Goal: Download file/media

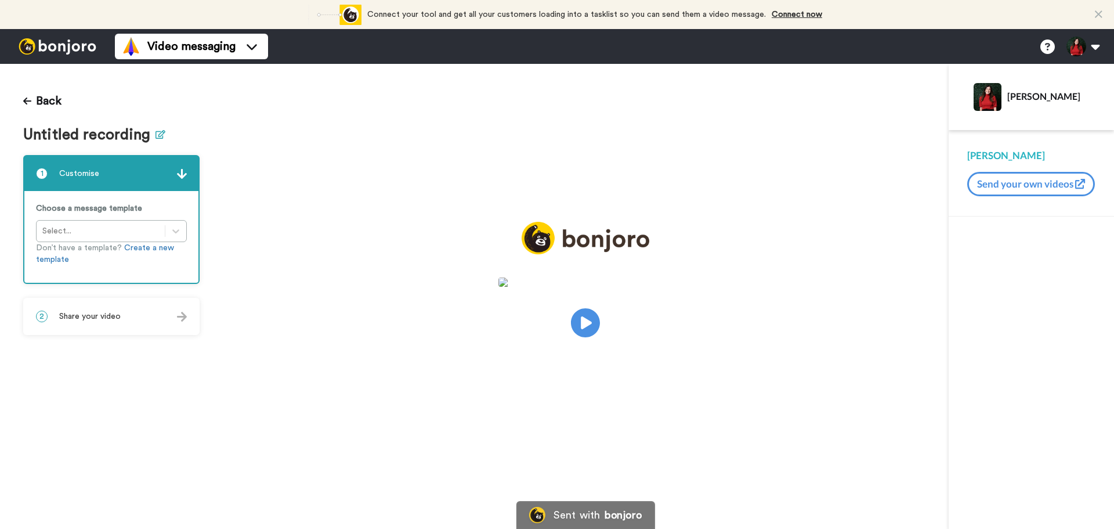
drag, startPoint x: 0, startPoint y: 0, endPoint x: 156, endPoint y: 138, distance: 208.4
click at [156, 138] on icon at bounding box center [160, 134] width 10 height 9
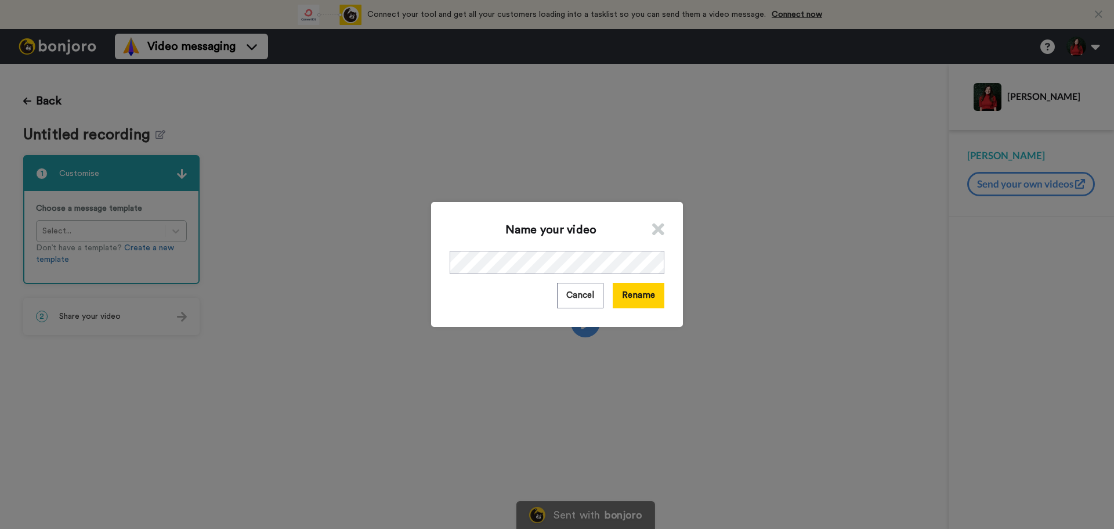
click at [569, 275] on div "Name your video Cancel Rename" at bounding box center [557, 264] width 252 height 124
click at [643, 305] on button "Rename" at bounding box center [639, 295] width 52 height 25
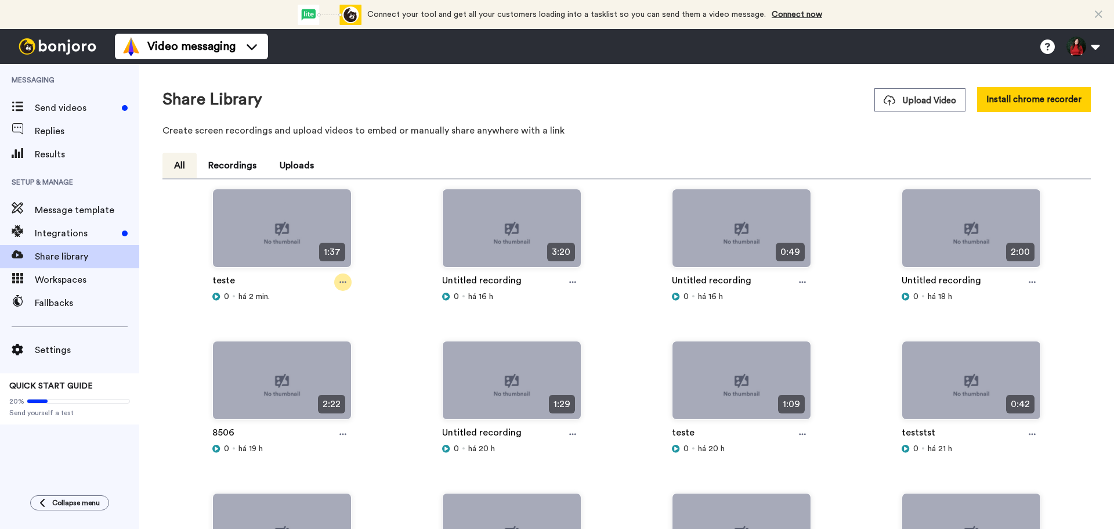
click at [342, 285] on icon at bounding box center [342, 282] width 7 height 8
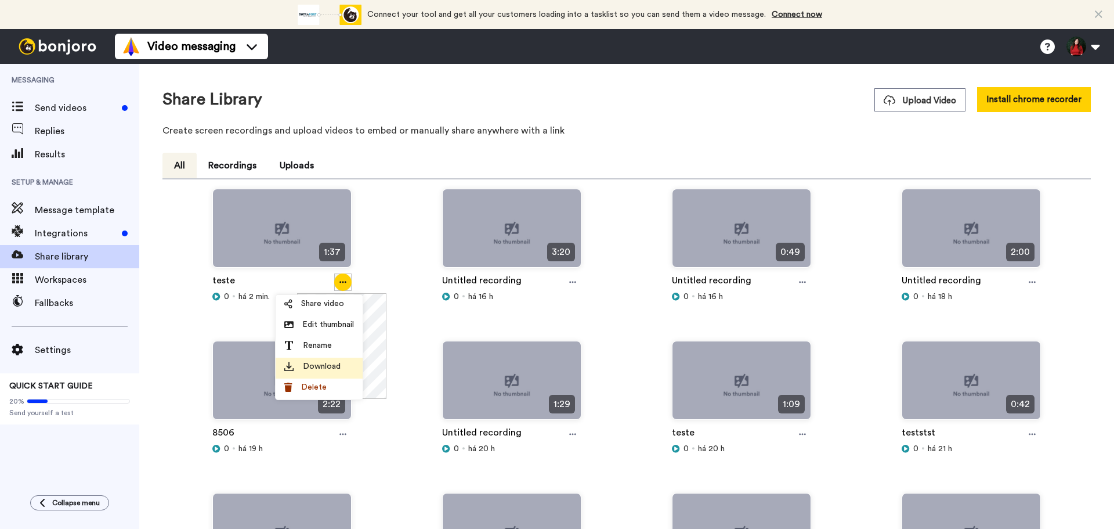
click at [330, 365] on span "Download" at bounding box center [322, 366] width 38 height 12
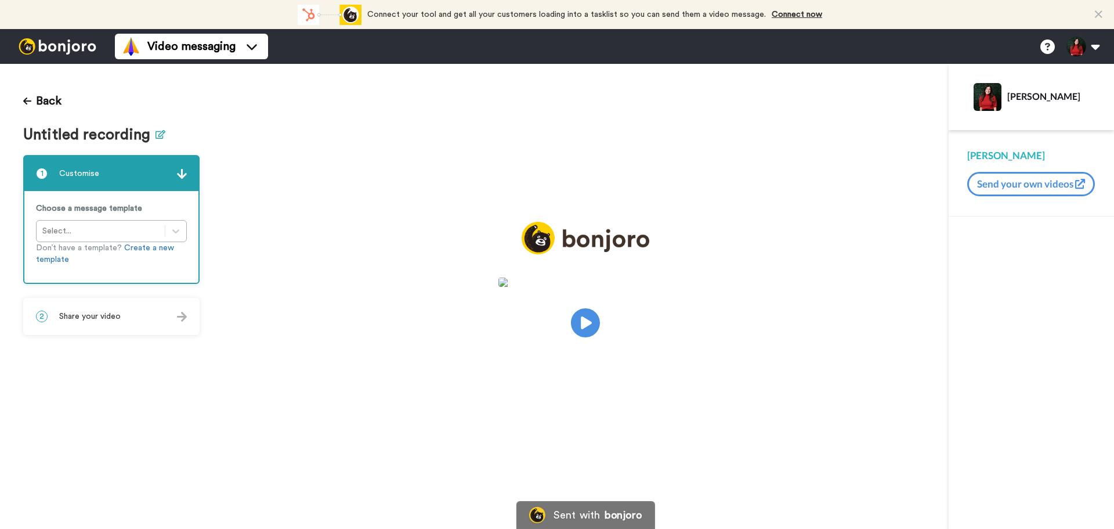
click at [156, 136] on icon at bounding box center [160, 134] width 10 height 9
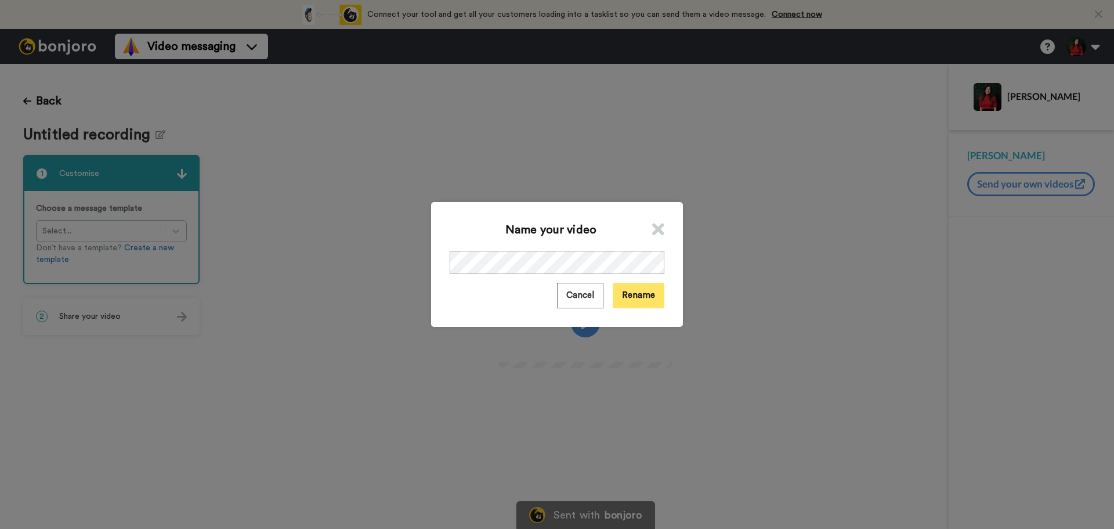
click at [651, 288] on button "Rename" at bounding box center [639, 295] width 52 height 25
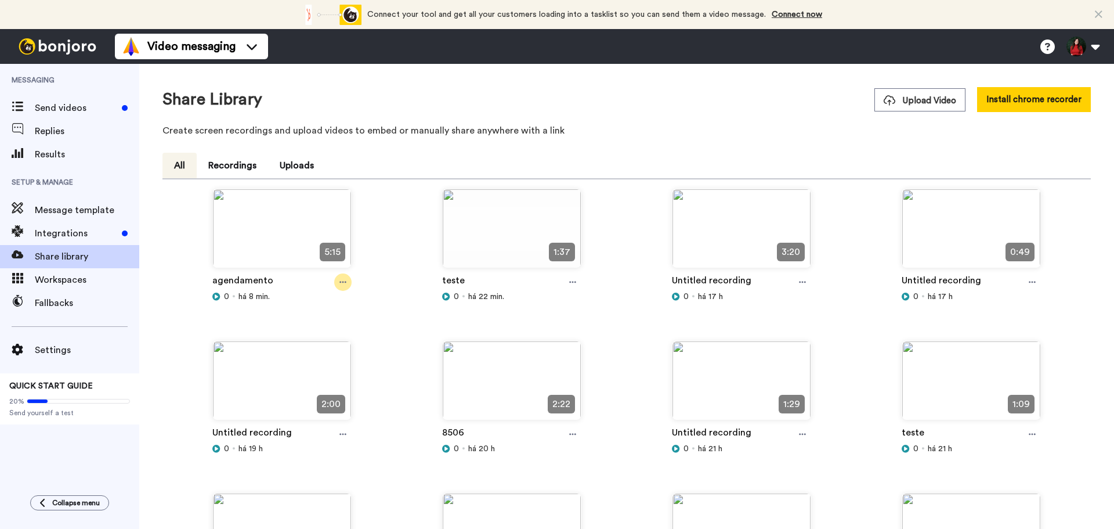
click at [344, 284] on icon at bounding box center [342, 282] width 7 height 8
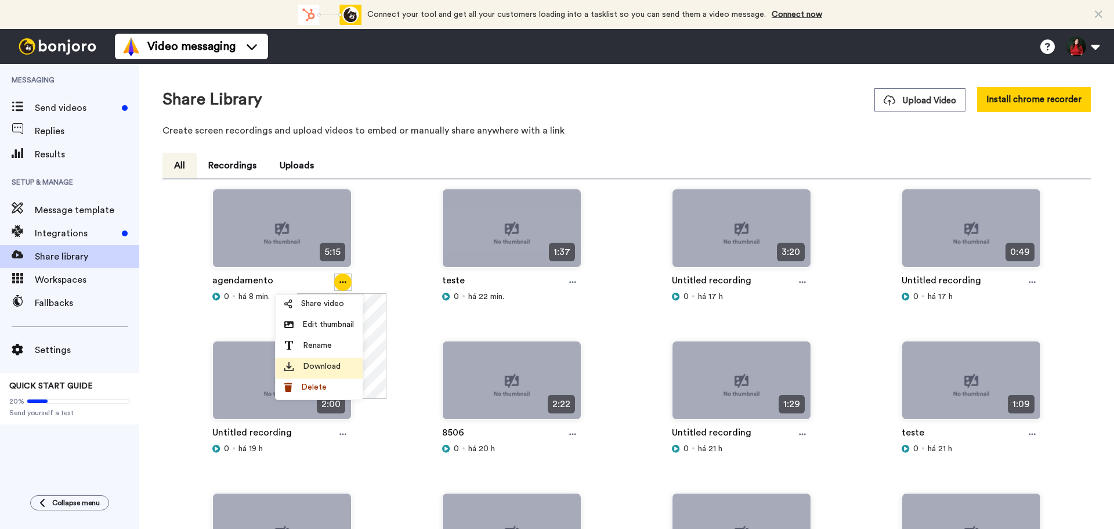
click at [333, 369] on span "Download" at bounding box center [322, 366] width 38 height 12
